Goal: Information Seeking & Learning: Learn about a topic

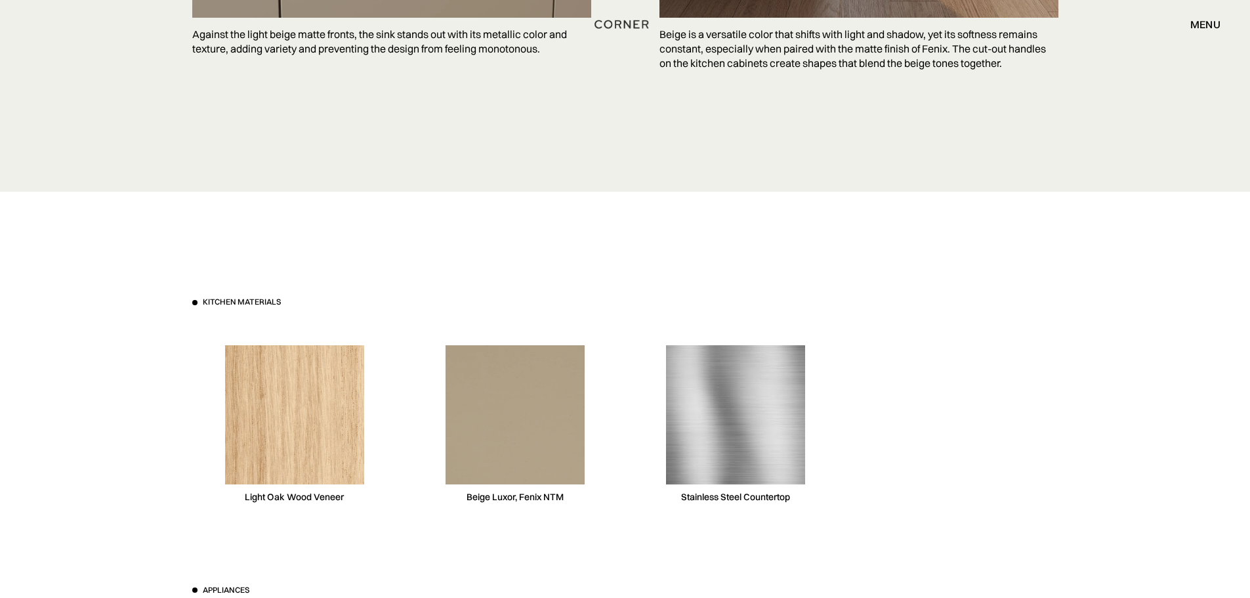
scroll to position [3873, 0]
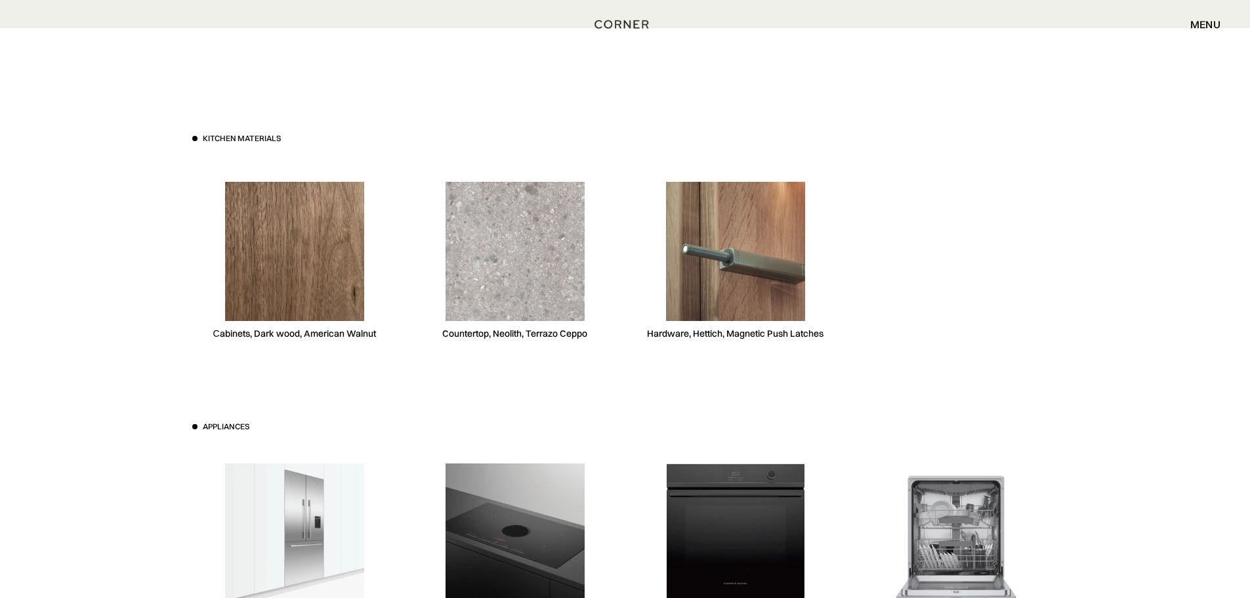
scroll to position [3807, 0]
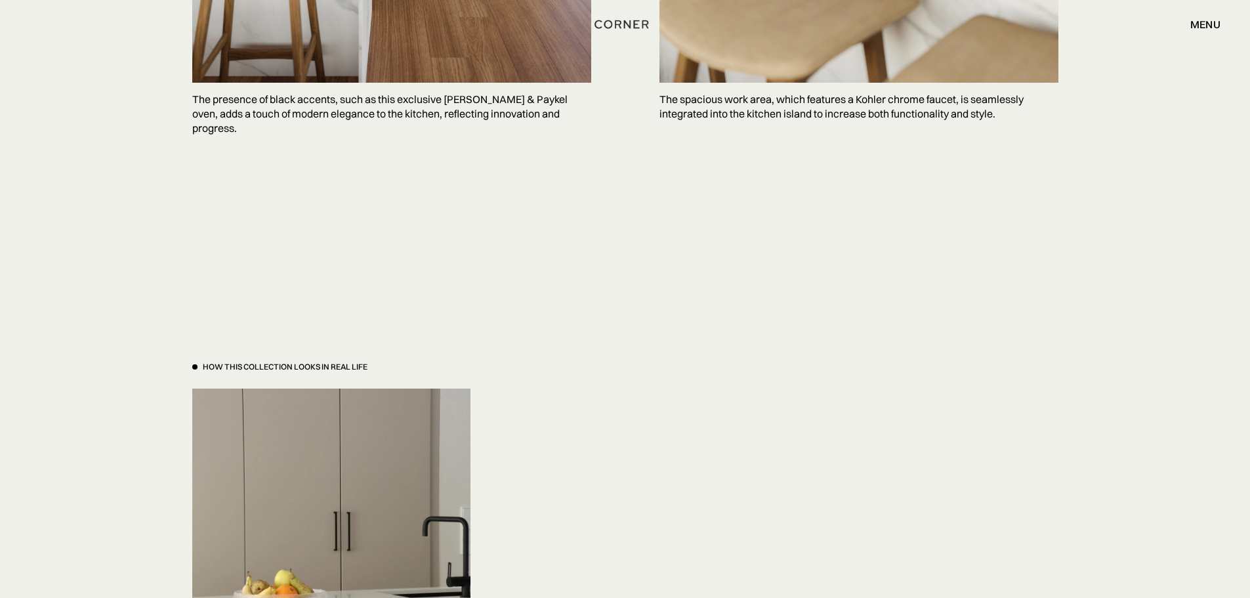
scroll to position [3938, 0]
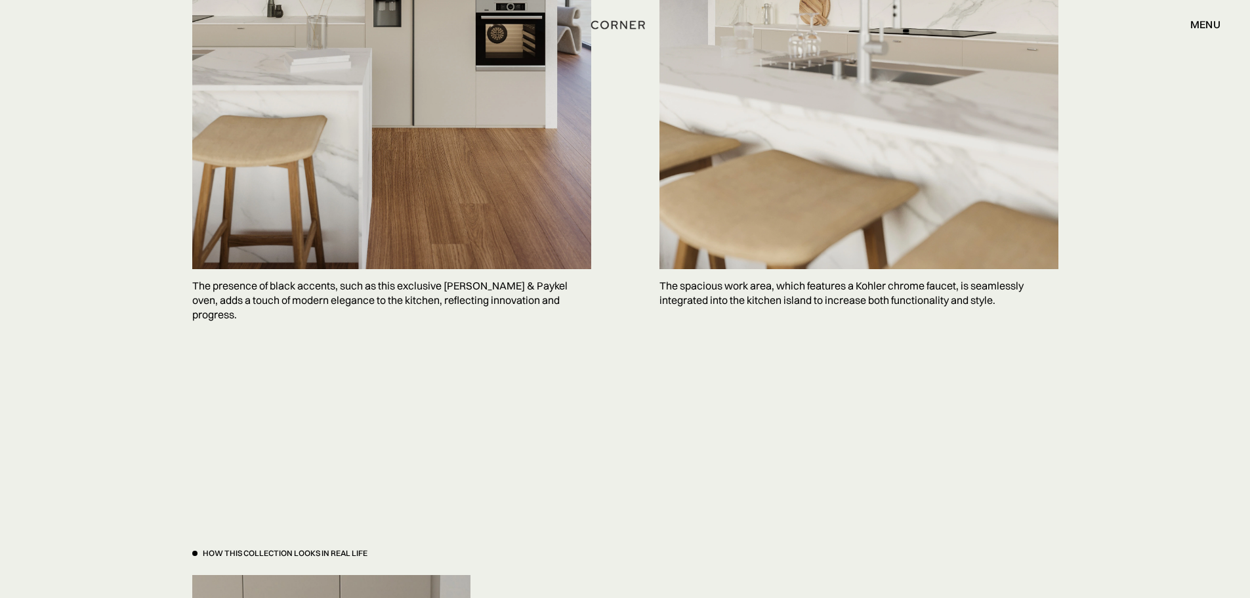
click at [612, 26] on img "home" at bounding box center [618, 24] width 54 height 17
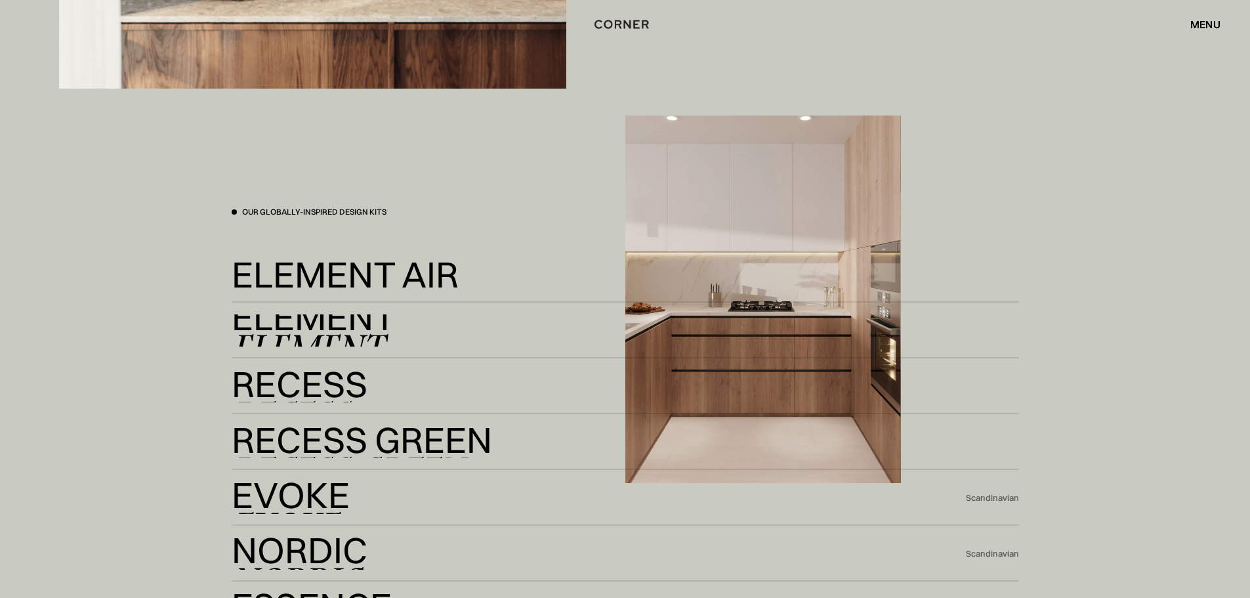
scroll to position [2888, 0]
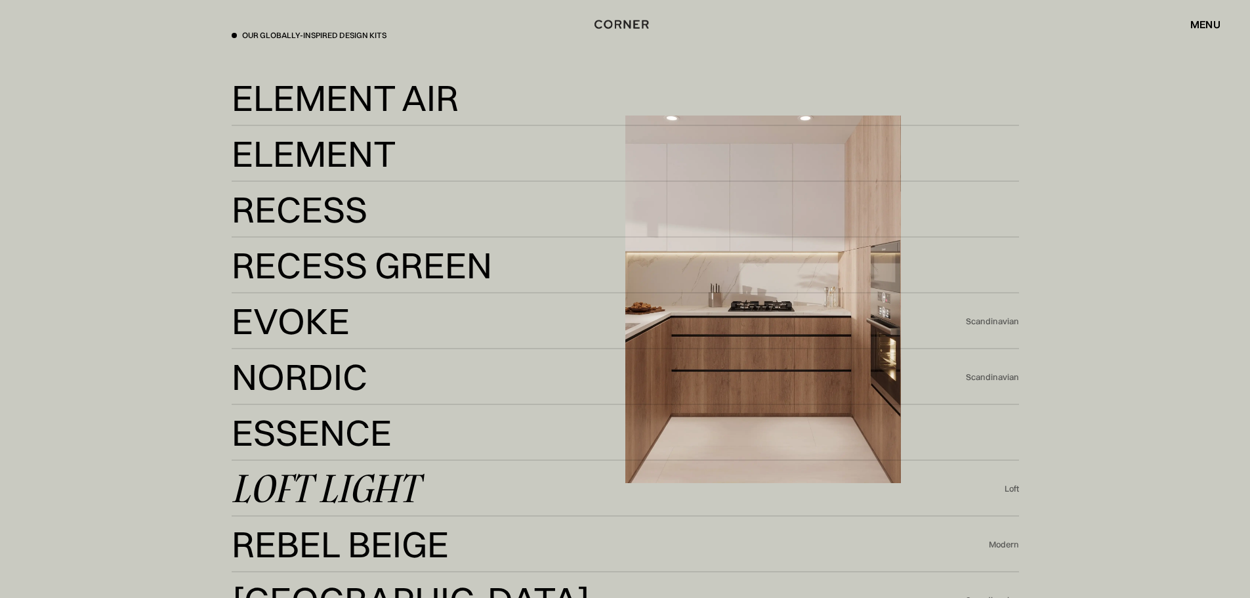
click at [603, 496] on link "Loft Light Loft Light" at bounding box center [618, 489] width 773 height 32
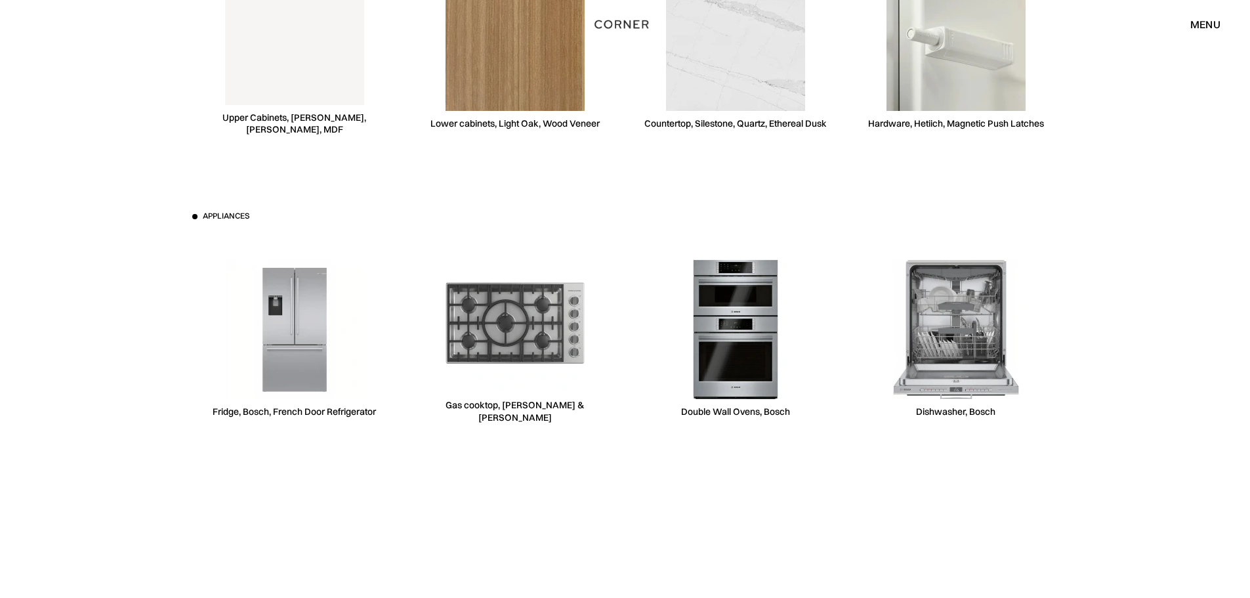
scroll to position [4923, 0]
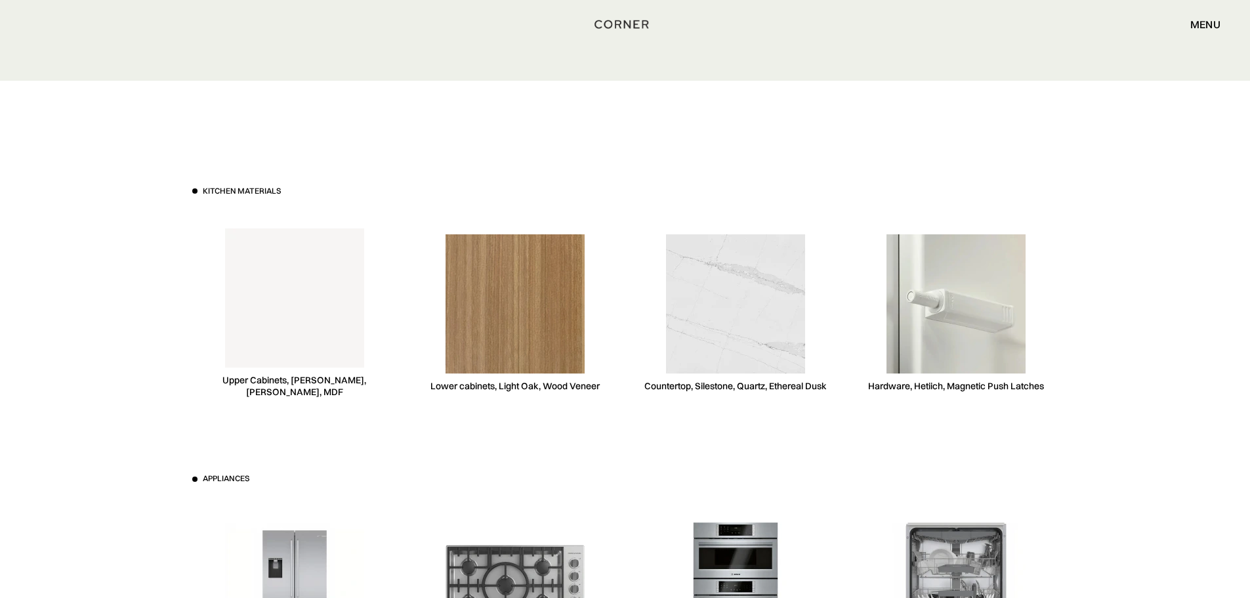
click at [521, 343] on img at bounding box center [515, 303] width 139 height 139
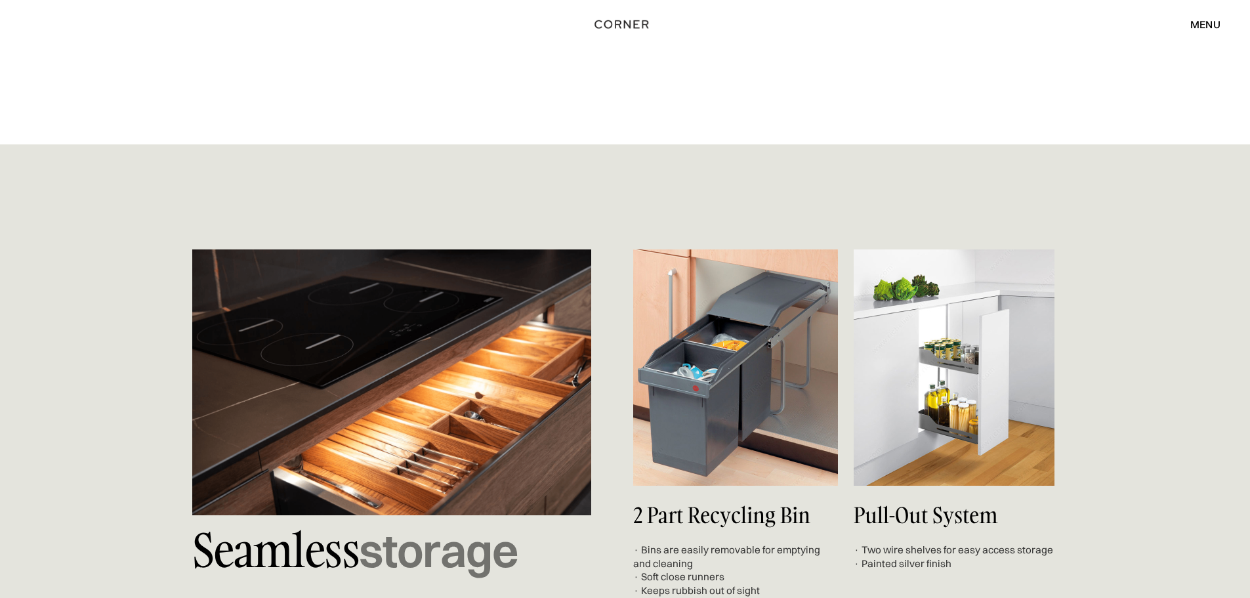
scroll to position [5776, 0]
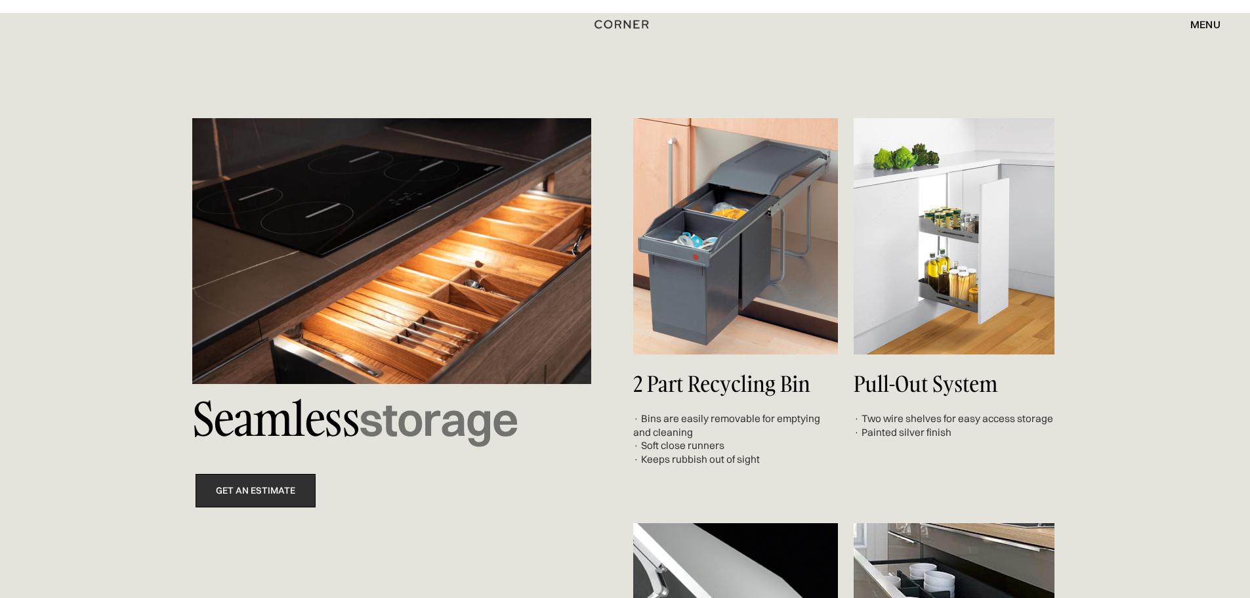
click at [255, 498] on link "get an estimate" at bounding box center [256, 490] width 120 height 33
